Goal: Find specific page/section: Find specific page/section

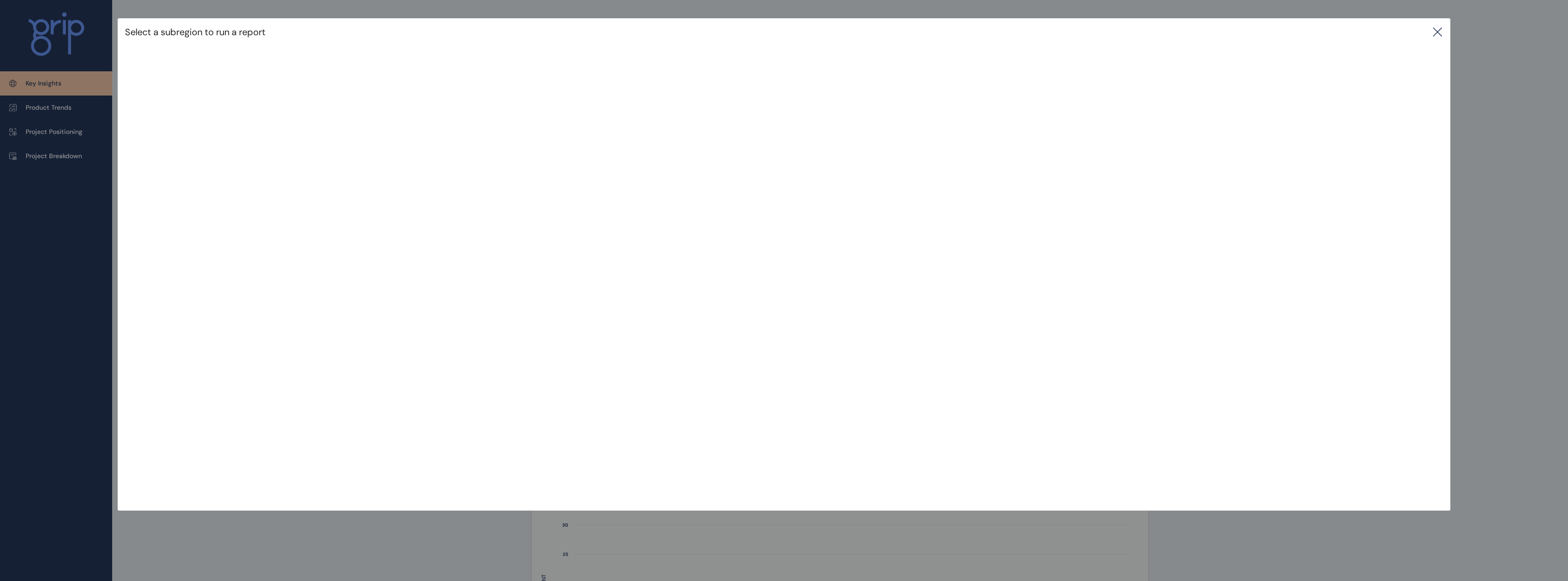
scroll to position [138, 0]
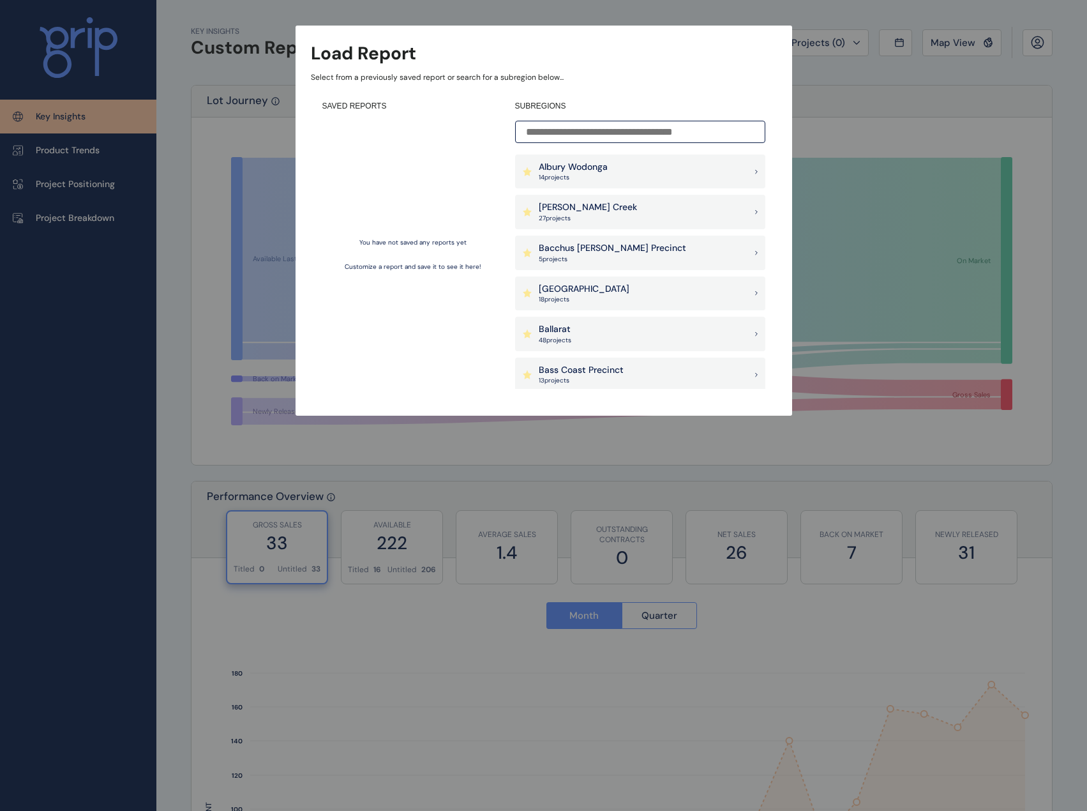
click at [932, 94] on div "Load Report Select from a previously saved report or search for a subregion bel…" at bounding box center [543, 195] width 1087 height 390
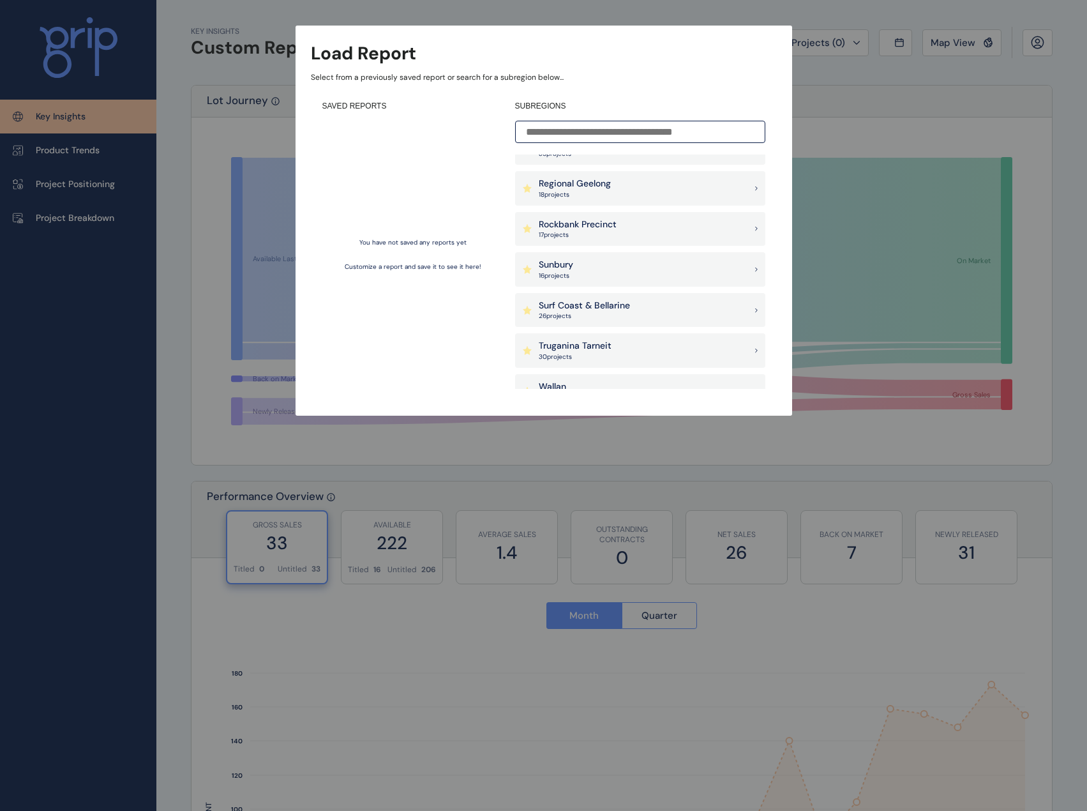
click at [653, 232] on div "Rockbank Precinct 17 project s" at bounding box center [640, 229] width 250 height 34
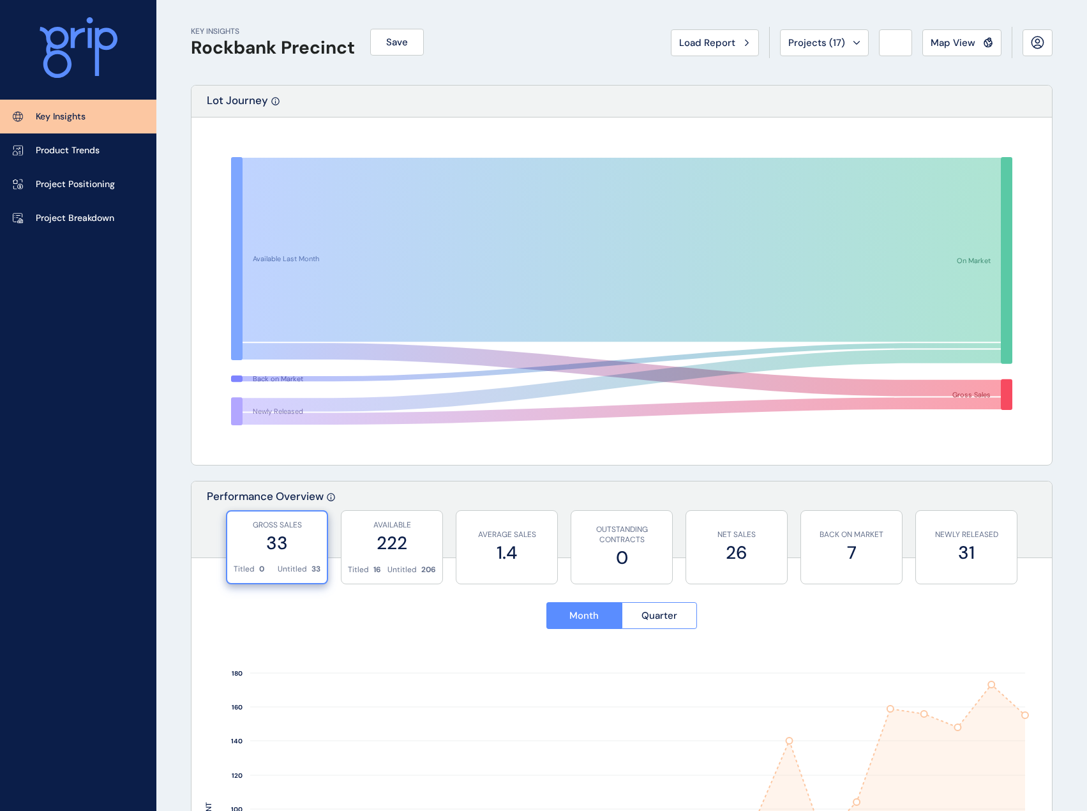
click at [976, 42] on div "Map View" at bounding box center [962, 42] width 63 height 13
